Goal: Task Accomplishment & Management: Complete application form

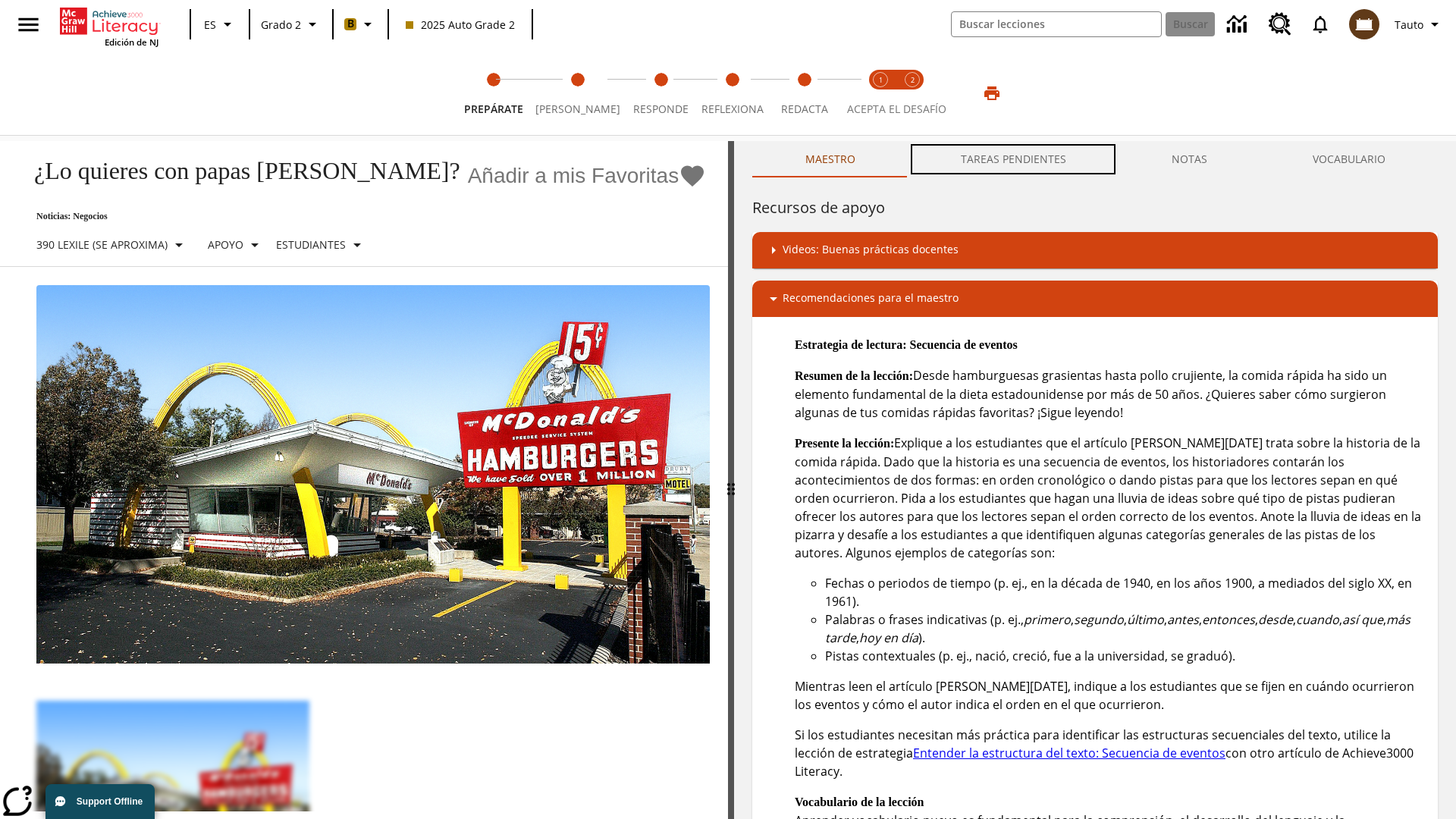
click at [1015, 159] on button "TAREAS PENDIENTES" at bounding box center [1014, 159] width 211 height 36
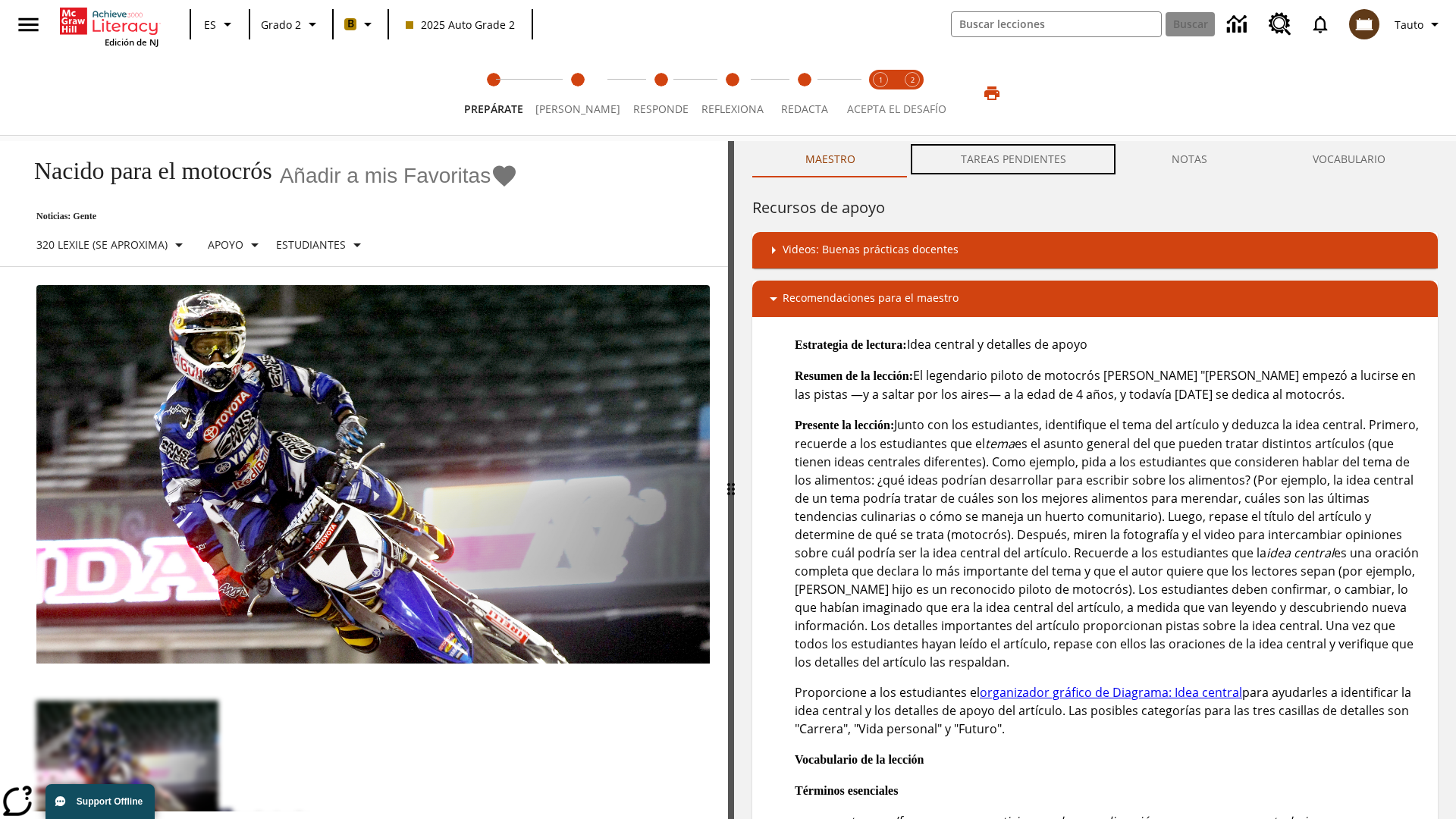
click at [1015, 159] on button "TAREAS PENDIENTES" at bounding box center [1014, 159] width 211 height 36
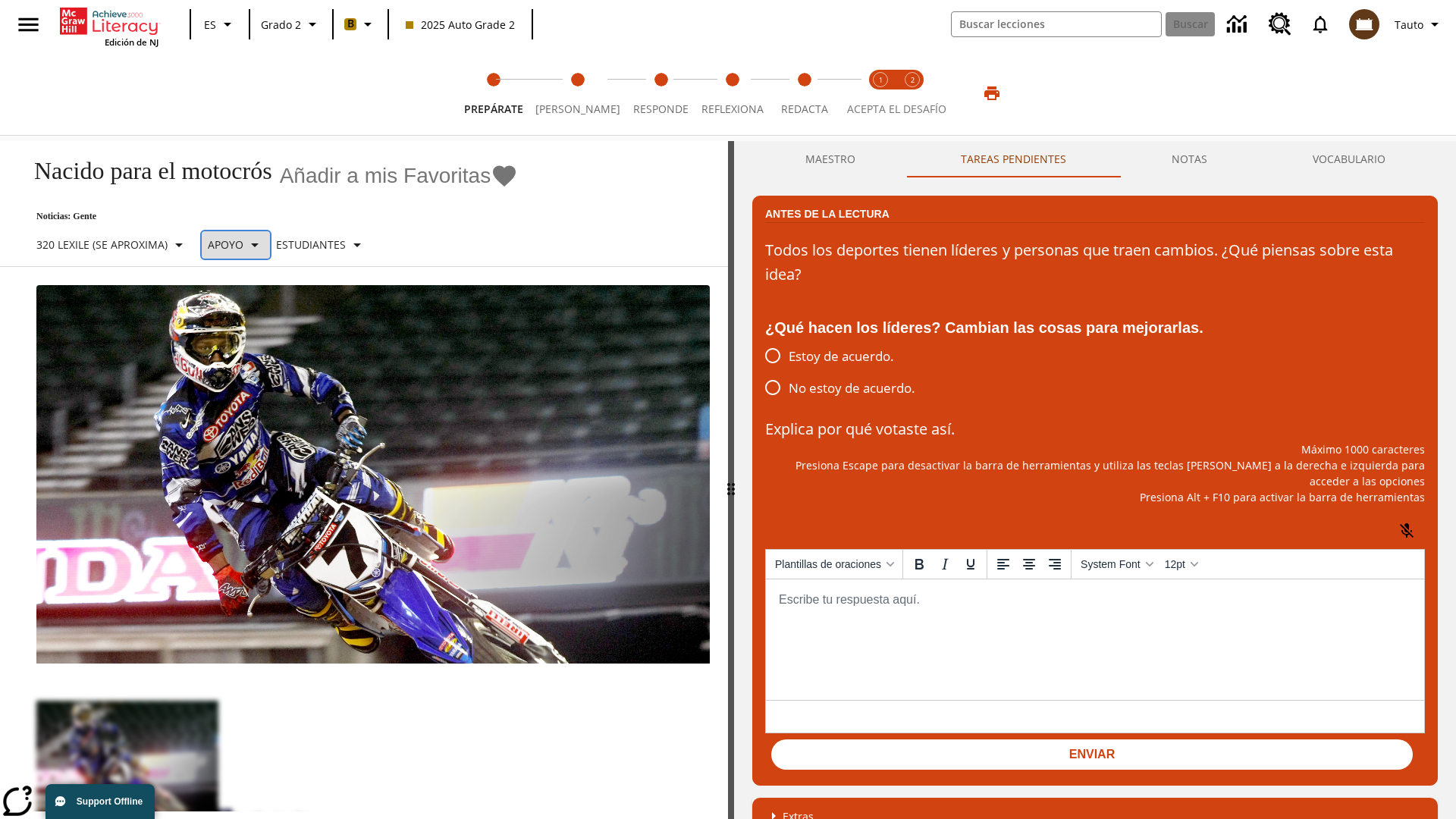
click at [243, 244] on p "Apoyo" at bounding box center [225, 245] width 35 height 16
click at [266, 333] on p "Apoyo" at bounding box center [265, 333] width 89 height 16
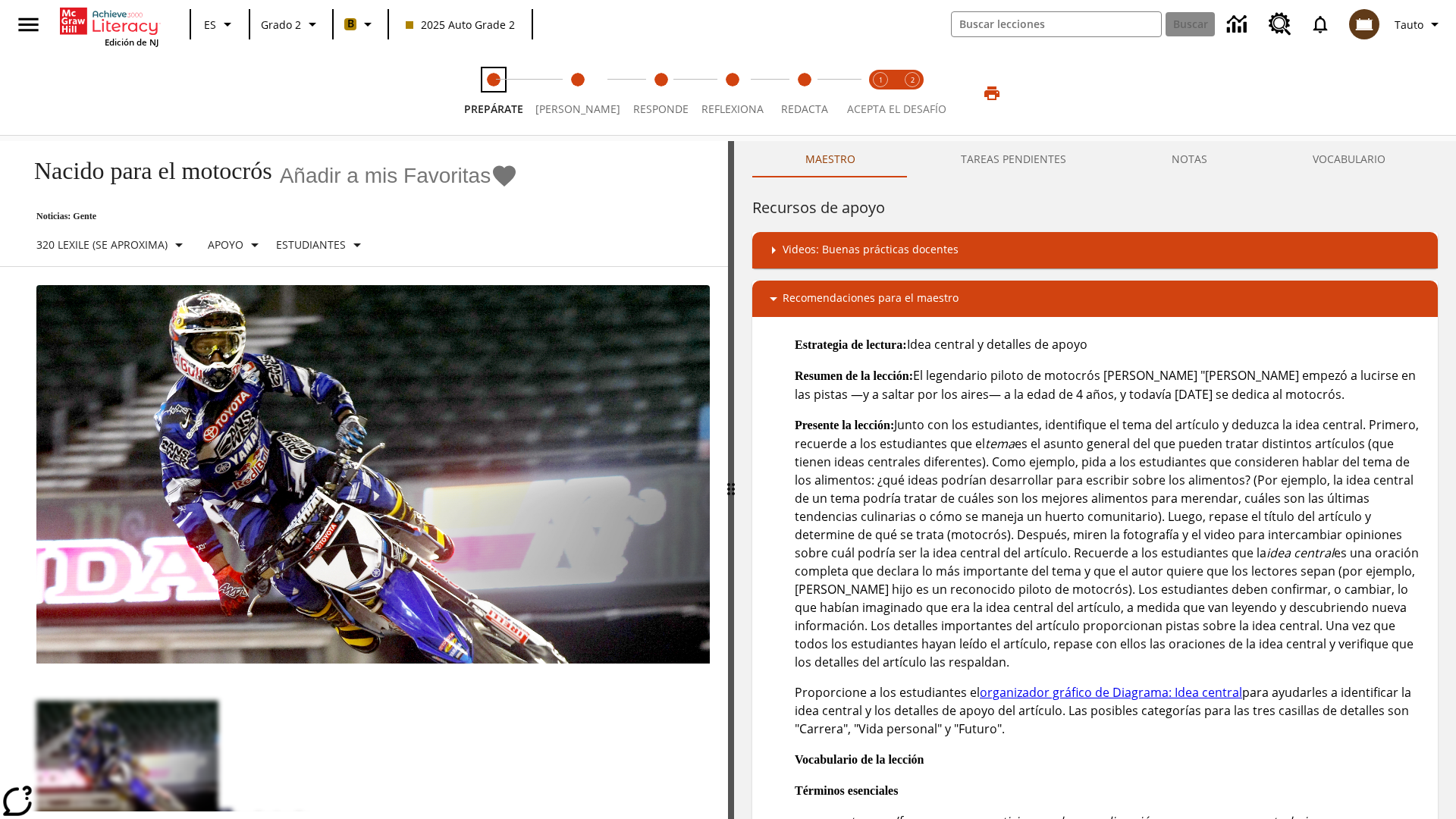
click at [496, 93] on span "Prepárate" at bounding box center [494, 103] width 59 height 28
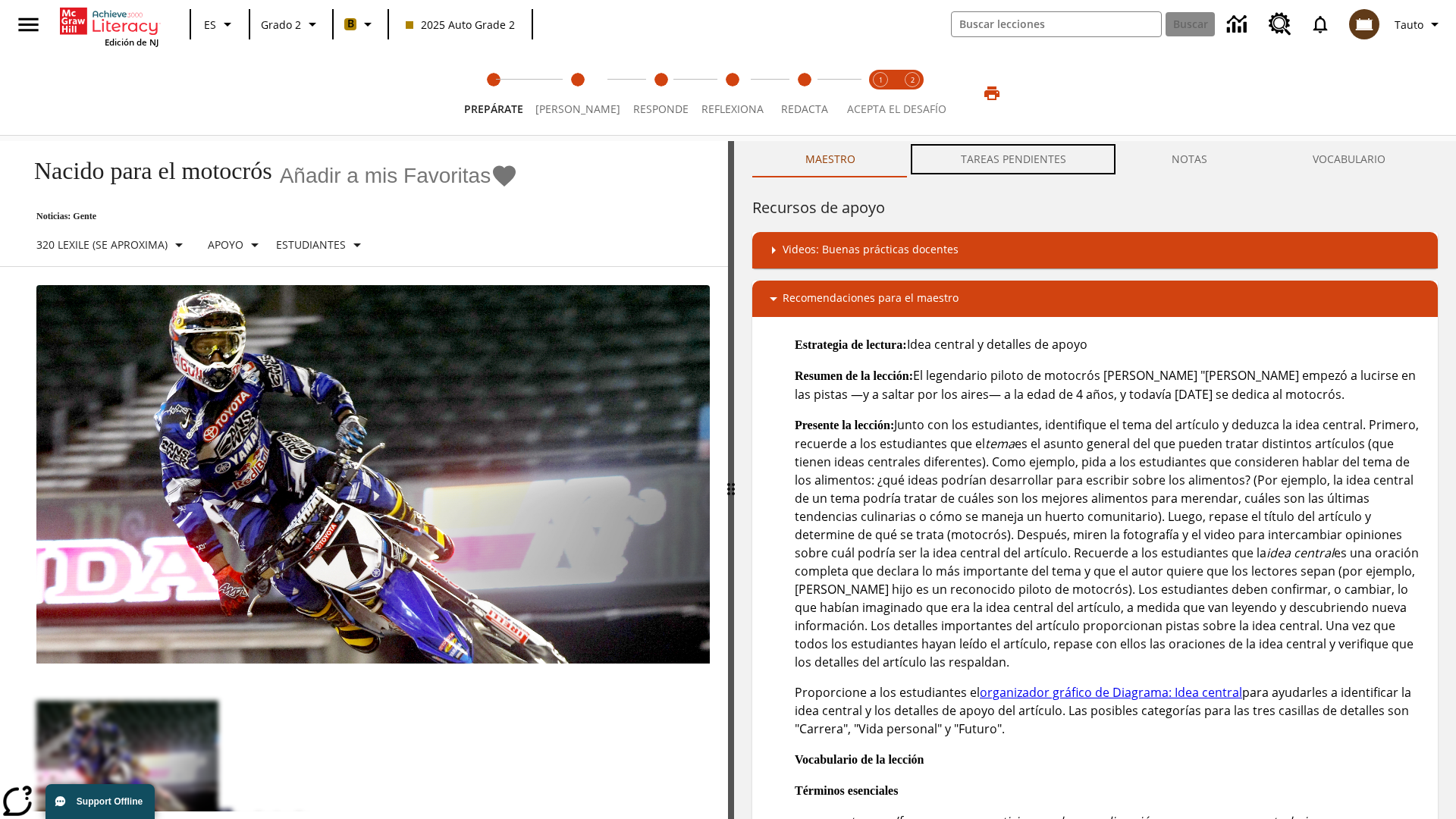
click at [1015, 159] on button "TAREAS PENDIENTES" at bounding box center [1014, 159] width 211 height 36
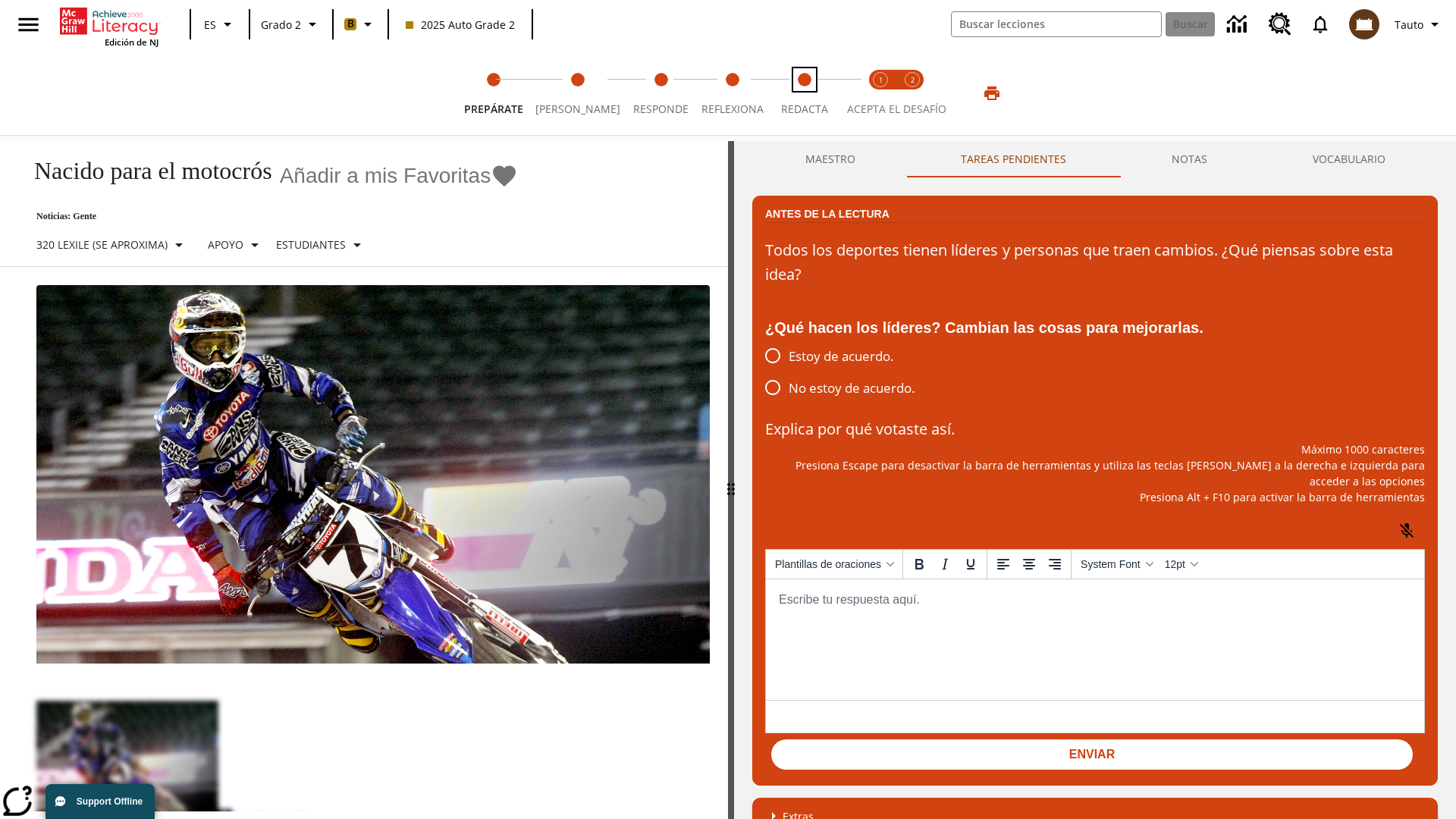
click at [800, 93] on span "Redacta" at bounding box center [805, 103] width 47 height 28
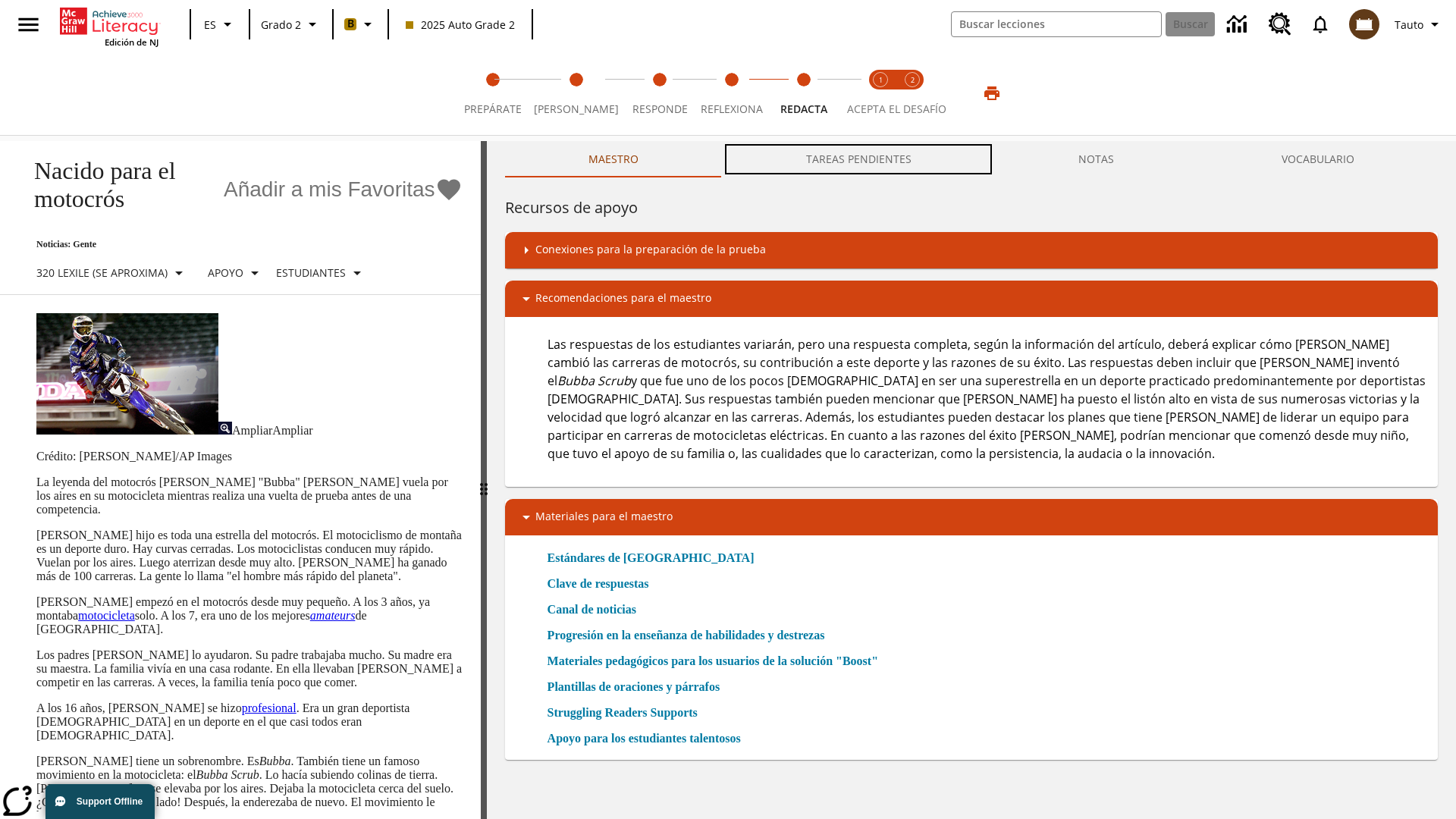
scroll to position [1, 0]
click at [859, 159] on button "TAREAS PENDIENTES" at bounding box center [859, 159] width 273 height 36
